Goal: Task Accomplishment & Management: Use online tool/utility

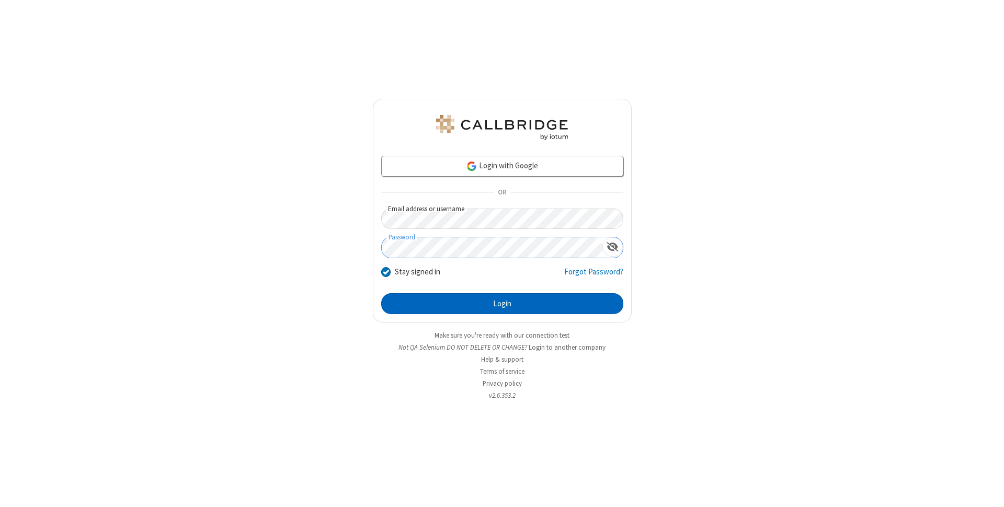
click at [502, 304] on button "Login" at bounding box center [502, 303] width 242 height 21
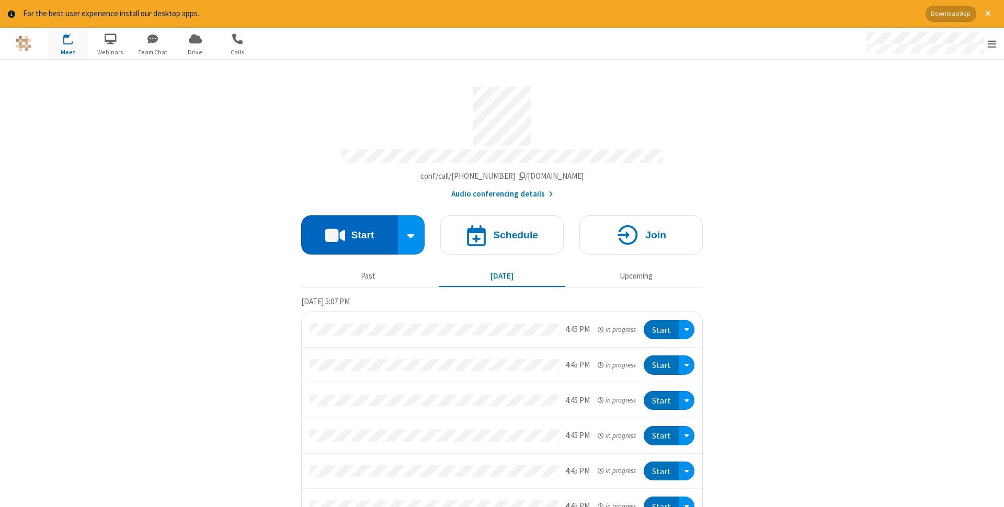
click at [349, 232] on button "Start" at bounding box center [349, 234] width 97 height 39
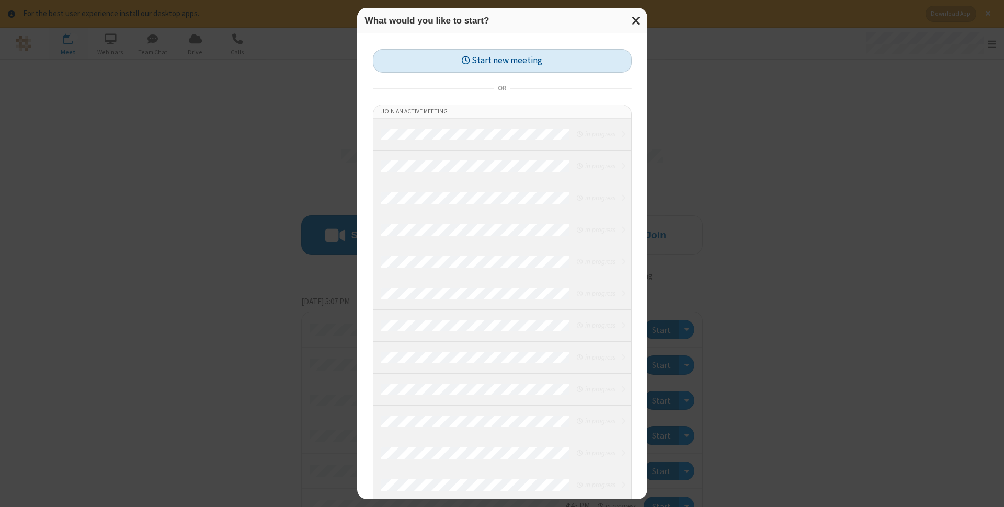
click at [502, 61] on button "Start new meeting" at bounding box center [502, 61] width 259 height 24
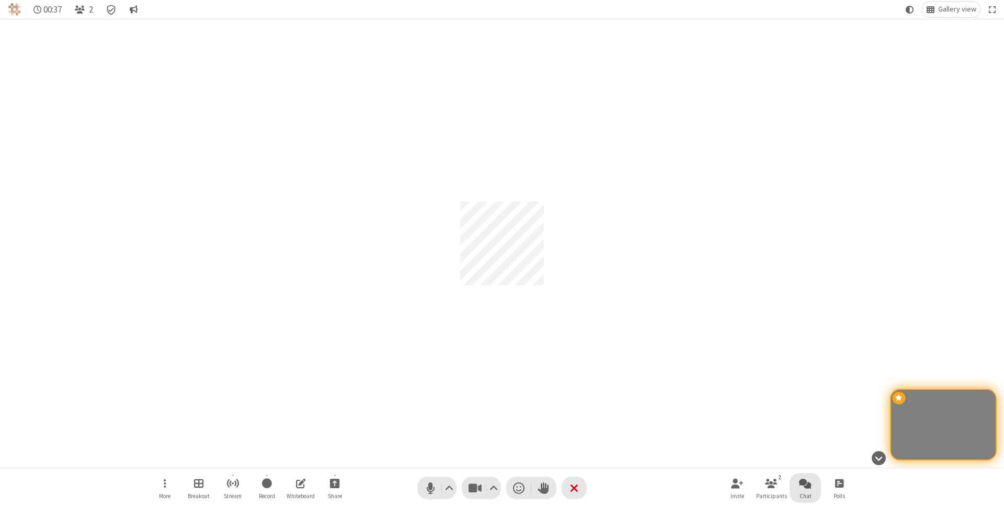
click at [805, 483] on span "Open chat" at bounding box center [805, 483] width 13 height 13
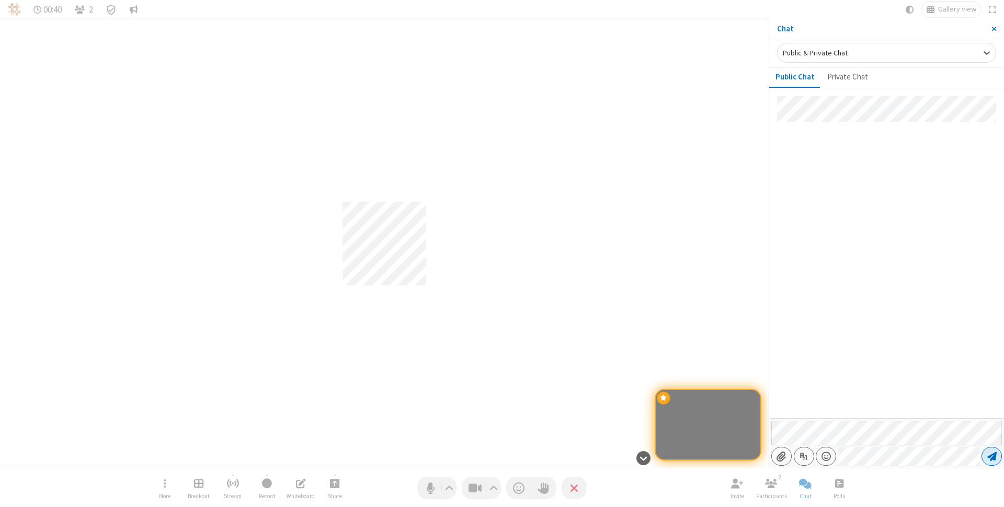
click at [991, 456] on span "Send message" at bounding box center [991, 456] width 9 height 10
